Goal: Task Accomplishment & Management: Complete application form

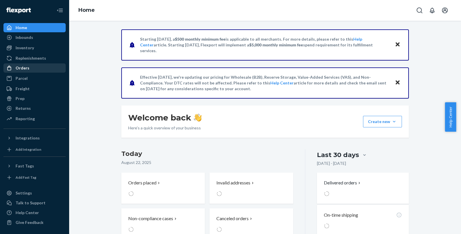
click at [22, 67] on div "Orders" at bounding box center [23, 68] width 14 height 6
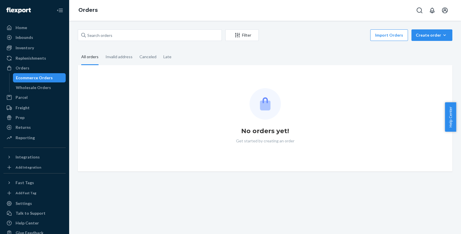
click at [90, 28] on div "Filter Import Orders Create order Ecommerce order Removal order All orders Inva…" at bounding box center [265, 127] width 392 height 213
click at [114, 39] on input "text" at bounding box center [150, 35] width 144 height 12
paste input "134245971"
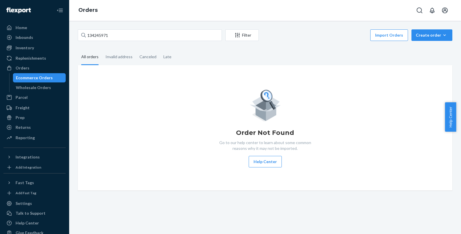
click at [97, 88] on div "Order Not Found Go to our help center to learn about some common reasons why it…" at bounding box center [264, 127] width 365 height 79
click at [127, 33] on input "134245971" at bounding box center [150, 35] width 144 height 12
type input "134245971"
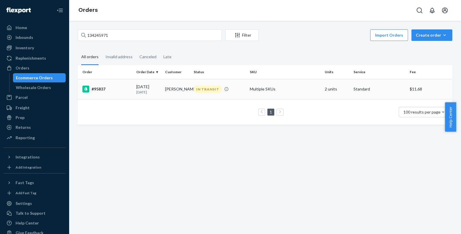
click at [123, 87] on div "#95837" at bounding box center [106, 89] width 49 height 7
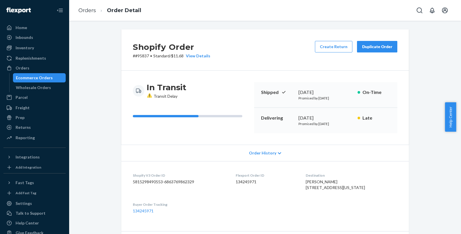
click at [221, 147] on div "Order History" at bounding box center [264, 153] width 287 height 16
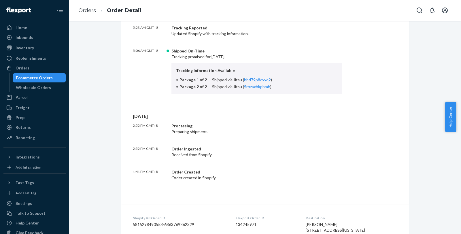
scroll to position [192, 0]
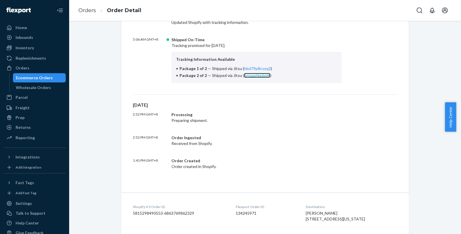
click at [258, 76] on link "5rnzaxhkpbmh" at bounding box center [257, 75] width 26 height 5
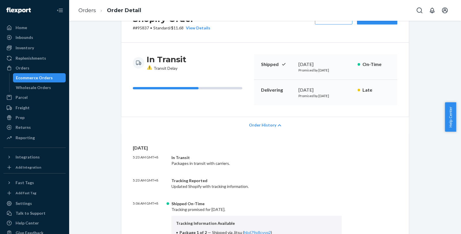
scroll to position [0, 0]
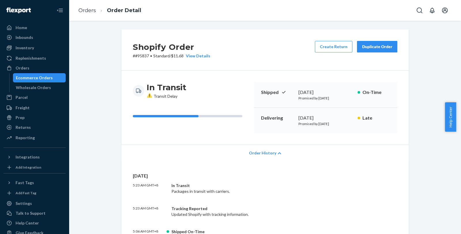
click at [136, 56] on p "# #95837 • Standard / $11.68 View Details" at bounding box center [171, 56] width 77 height 6
copy p "95837"
click at [141, 59] on div "Shopify Order # #95837 • Standard / $11.68 View Details Create Return Duplicate…" at bounding box center [264, 49] width 287 height 41
click at [141, 56] on p "# #95837 • Standard / $11.68 View Details" at bounding box center [171, 56] width 77 height 6
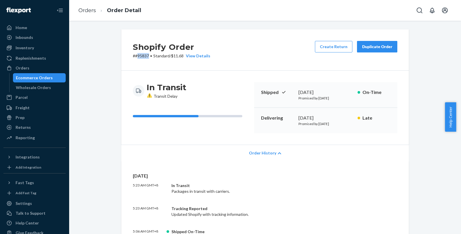
click at [141, 56] on p "# #95837 • Standard / $11.68 View Details" at bounding box center [171, 56] width 77 height 6
copy p "95837"
drag, startPoint x: 84, startPoint y: 9, endPoint x: 96, endPoint y: 27, distance: 21.5
click at [84, 9] on link "Orders" at bounding box center [87, 10] width 18 height 6
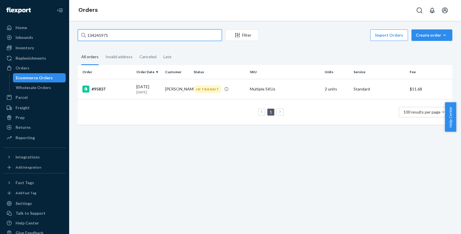
click at [105, 36] on input "134245971" at bounding box center [150, 35] width 144 height 12
paste input "95399"
type input "95399"
click at [102, 90] on div "#95399" at bounding box center [106, 89] width 49 height 7
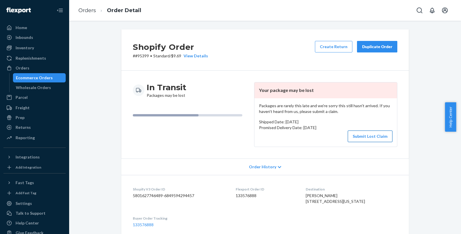
click at [361, 132] on button "Submit Lost Claim" at bounding box center [370, 136] width 45 height 12
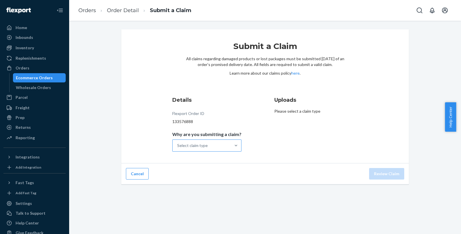
click at [208, 143] on div "Select claim type" at bounding box center [201, 146] width 58 height 12
click at [178, 143] on input "Why are you submitting a claim? Select claim type" at bounding box center [177, 146] width 1 height 6
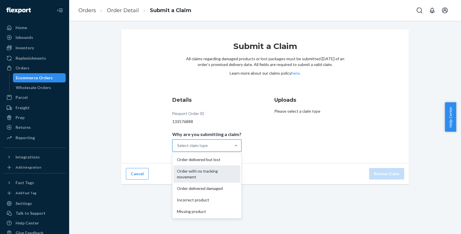
click at [217, 176] on div "Order with no tracking movement" at bounding box center [206, 173] width 67 height 17
click at [178, 148] on input "Why are you submitting a claim? option Order with no tracking movement focused,…" at bounding box center [177, 146] width 1 height 6
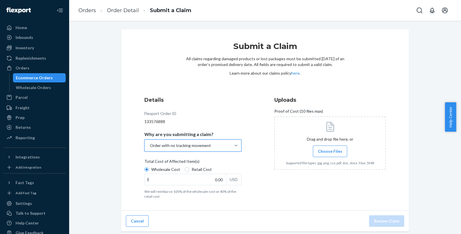
click at [225, 100] on h3 "Details" at bounding box center [192, 99] width 97 height 7
click at [192, 171] on span "Retail Cost" at bounding box center [201, 169] width 20 height 6
click at [189, 171] on input "Retail Cost" at bounding box center [187, 169] width 5 height 5
radio input "true"
radio input "false"
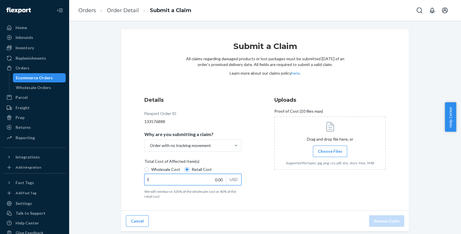
drag, startPoint x: 199, startPoint y: 178, endPoint x: 257, endPoint y: 179, distance: 57.9
click at [236, 178] on div "$ 0.00 USD" at bounding box center [192, 180] width 97 height 12
type input "79.99"
click at [251, 81] on div "Submit a Claim All claims regarding damaged products or lost packages must be s…" at bounding box center [265, 68] width 158 height 55
click at [335, 150] on span "Choose Files" at bounding box center [330, 151] width 24 height 6
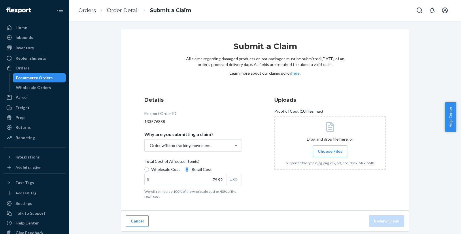
click at [330, 150] on input "Choose Files" at bounding box center [330, 151] width 0 height 6
click at [407, 220] on div "Submit a Claim All claims regarding damaged products or lost packages must be s…" at bounding box center [265, 130] width 296 height 202
click at [381, 224] on button "Review Claim" at bounding box center [386, 221] width 35 height 12
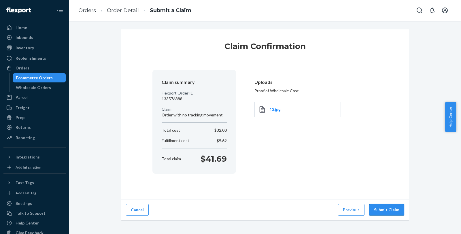
click at [390, 212] on button "Submit Claim" at bounding box center [386, 210] width 35 height 12
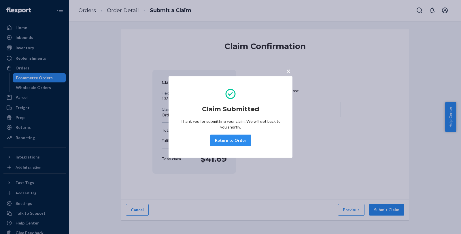
click at [287, 71] on span "×" at bounding box center [288, 71] width 5 height 10
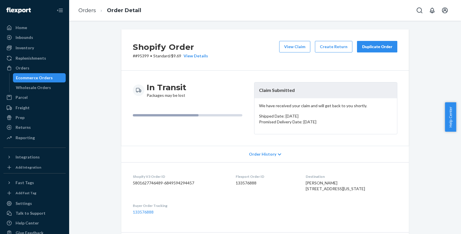
click at [292, 40] on div "Shopify Order # #95399 • Standard / $9.69 View Details View Claim Create Return…" at bounding box center [264, 49] width 287 height 41
click at [292, 45] on button "View Claim" at bounding box center [294, 47] width 31 height 12
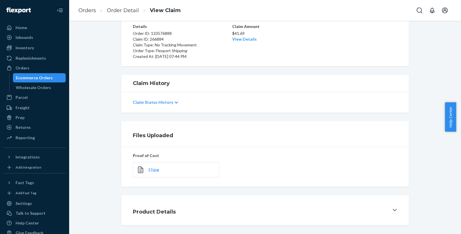
scroll to position [50, 0]
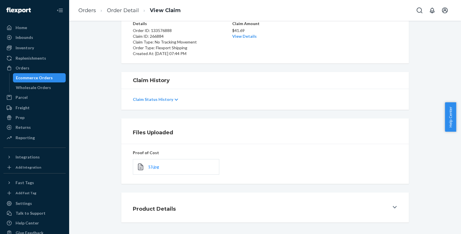
click at [155, 95] on div "Claim Status History" at bounding box center [265, 99] width 264 height 16
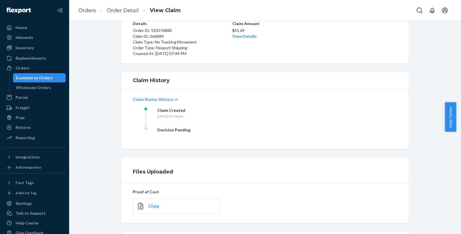
click at [253, 38] on div "$41.69 View Details" at bounding box center [265, 32] width 66 height 13
click at [246, 34] on link "View Details" at bounding box center [244, 36] width 24 height 5
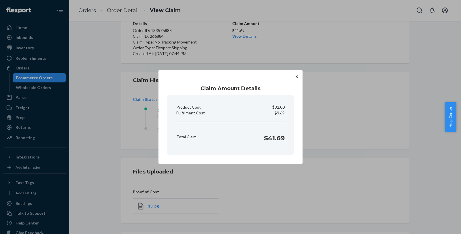
click at [297, 75] on icon "Close" at bounding box center [296, 76] width 2 height 3
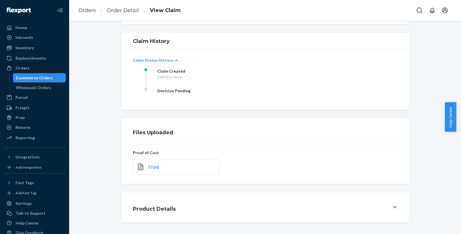
scroll to position [0, 0]
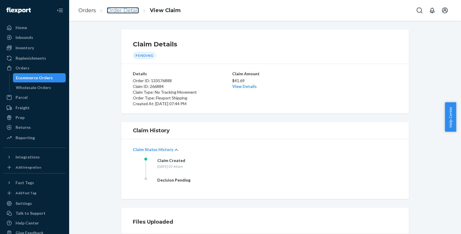
click at [122, 12] on link "Order Detail" at bounding box center [123, 10] width 32 height 6
